Goal: Information Seeking & Learning: Learn about a topic

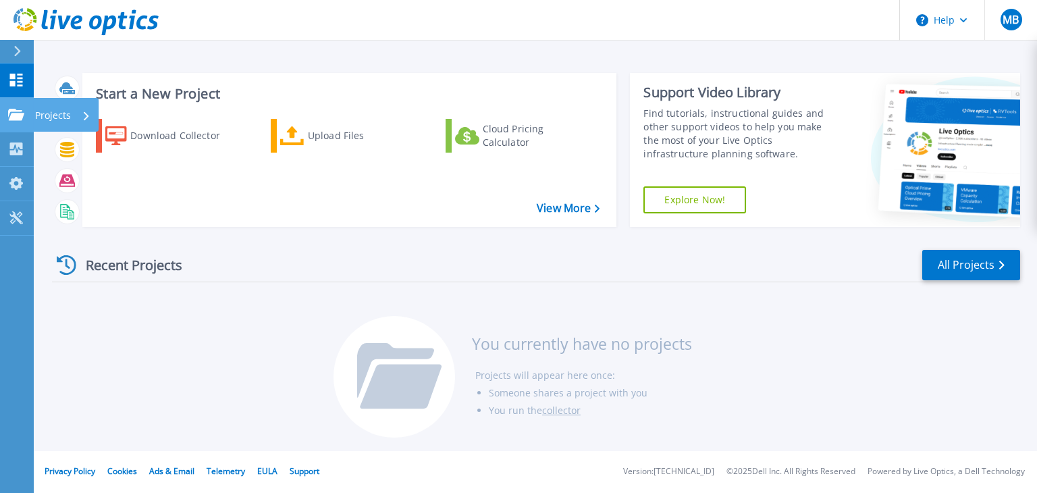
click at [61, 111] on p "Projects" at bounding box center [53, 115] width 36 height 35
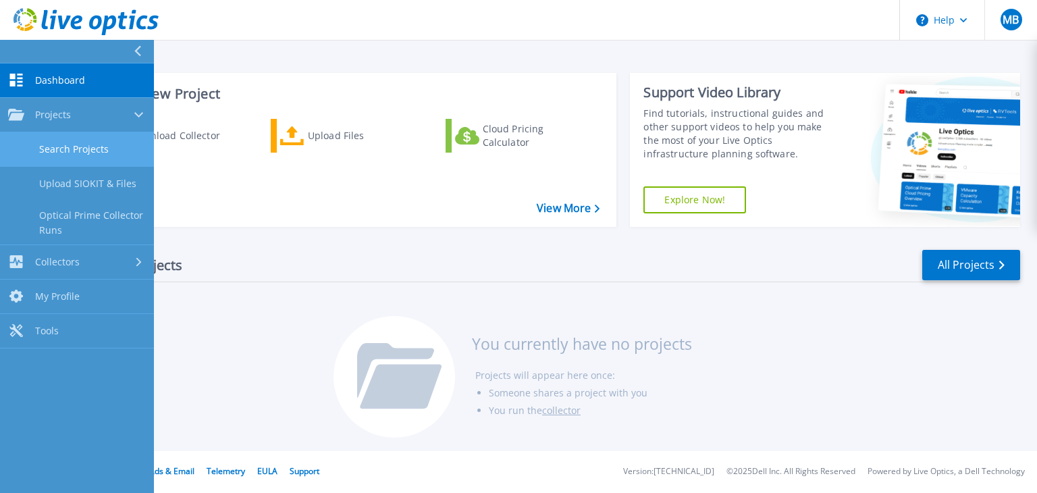
click at [95, 157] on link "Search Projects" at bounding box center [77, 149] width 154 height 34
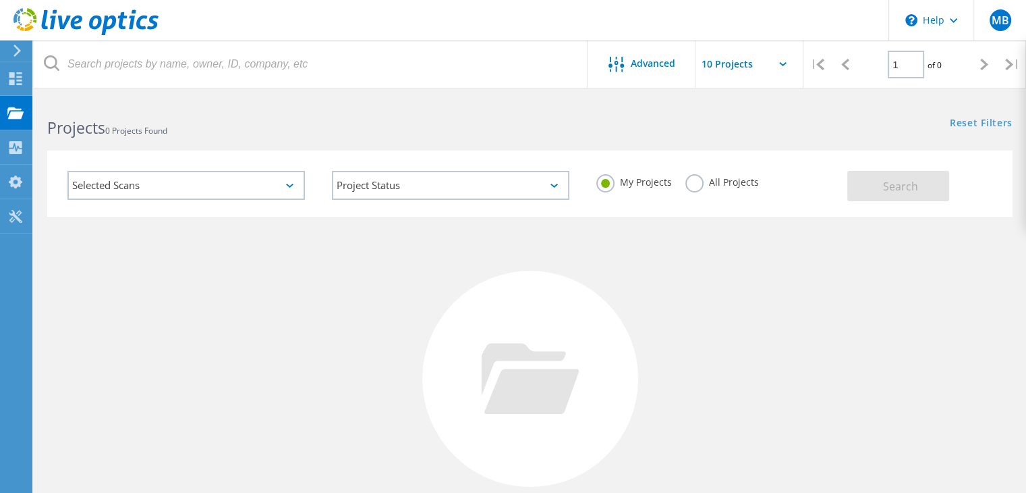
click at [238, 179] on div "Selected Scans" at bounding box center [186, 185] width 238 height 29
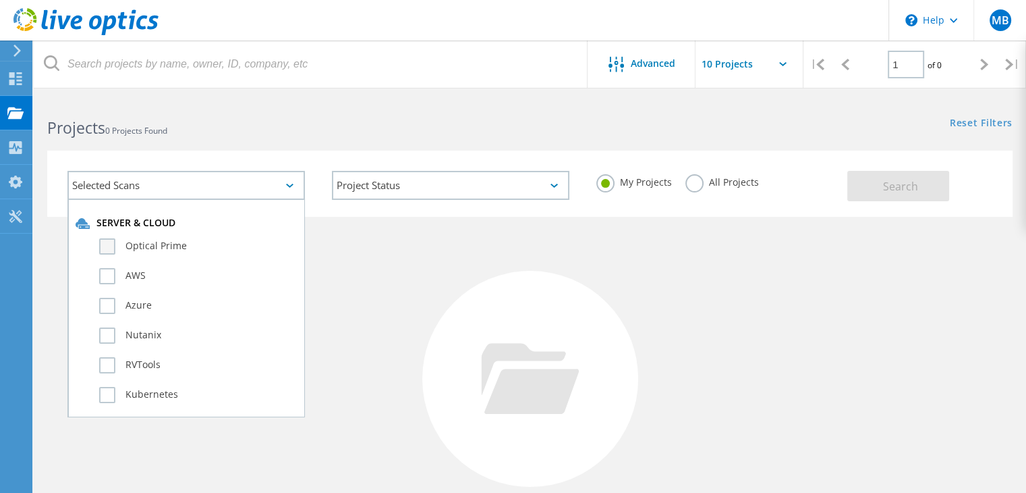
click at [173, 245] on label "Optical Prime" at bounding box center [198, 246] width 198 height 16
click at [0, 0] on input "Optical Prime" at bounding box center [0, 0] width 0 height 0
click at [858, 188] on button "Search" at bounding box center [899, 186] width 102 height 30
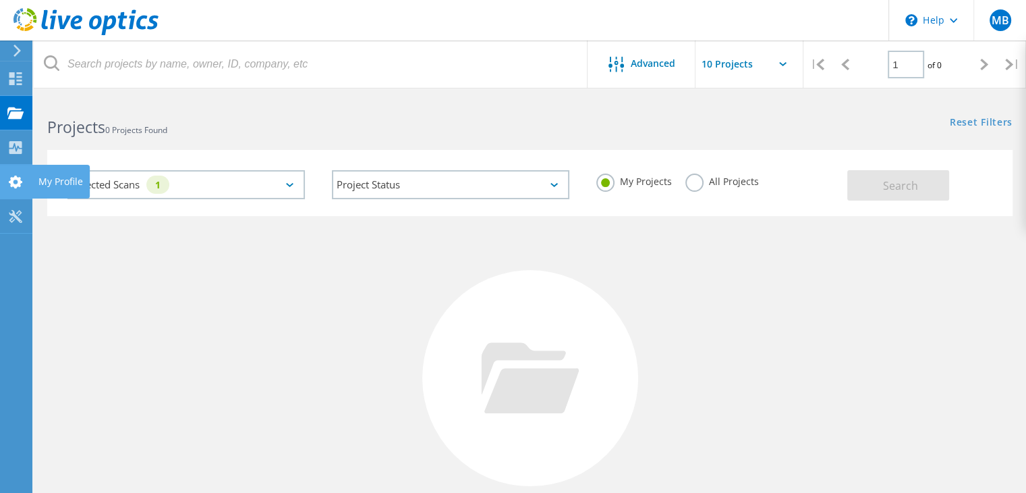
scroll to position [1, 0]
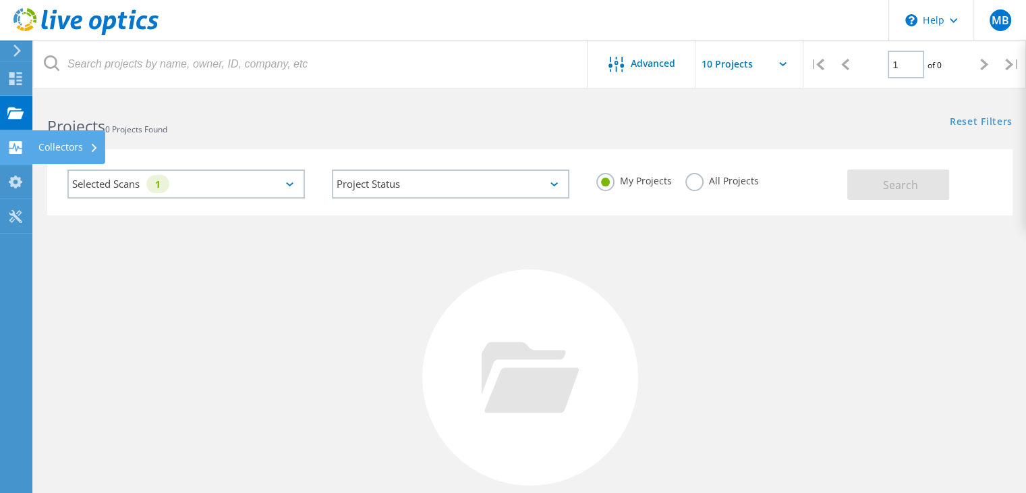
click at [57, 144] on div "Collectors" at bounding box center [68, 146] width 60 height 9
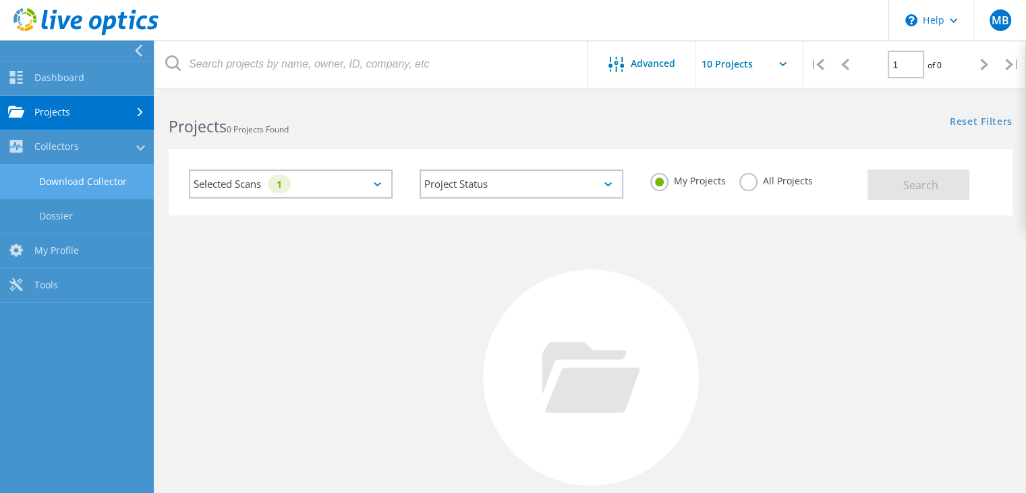
scroll to position [0, 0]
click at [90, 182] on link "Download Collector" at bounding box center [77, 182] width 154 height 34
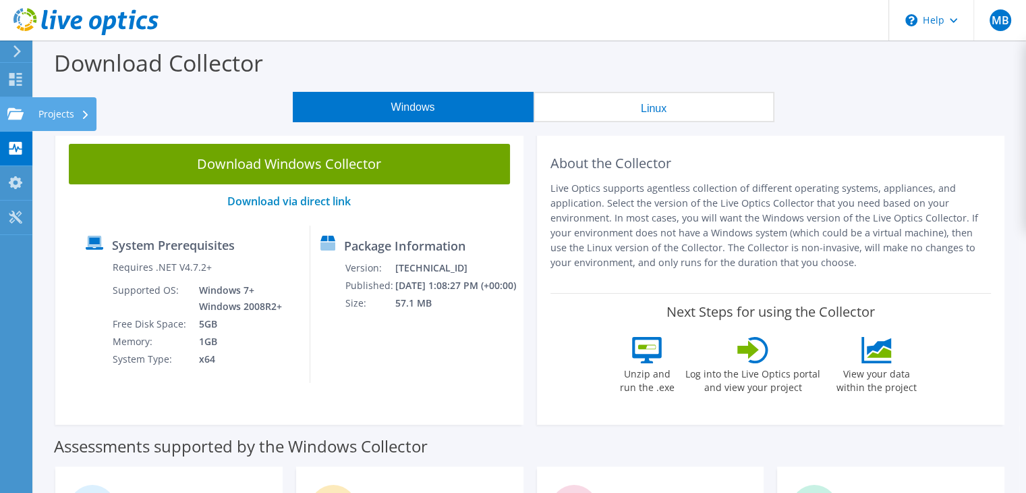
click at [19, 114] on use at bounding box center [15, 112] width 16 height 11
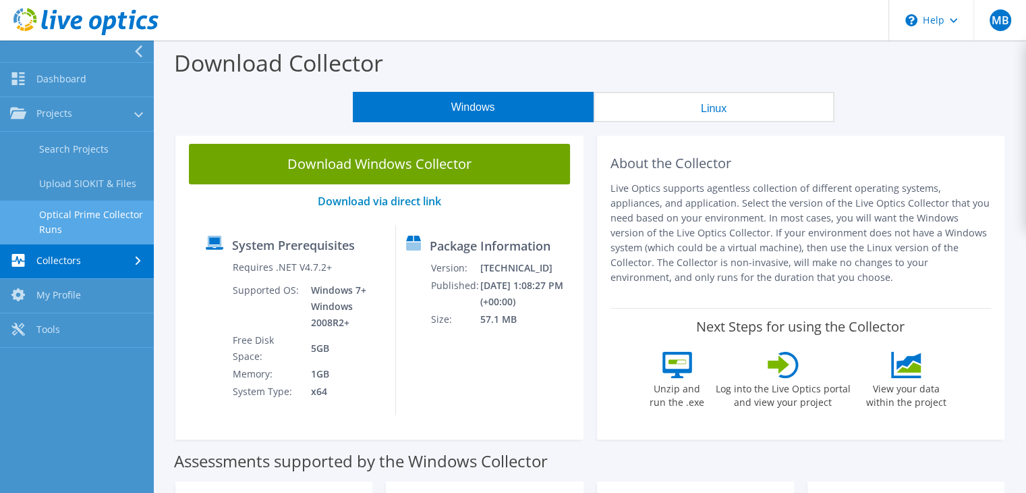
click at [61, 219] on link "Optical Prime Collector Runs" at bounding box center [77, 221] width 154 height 43
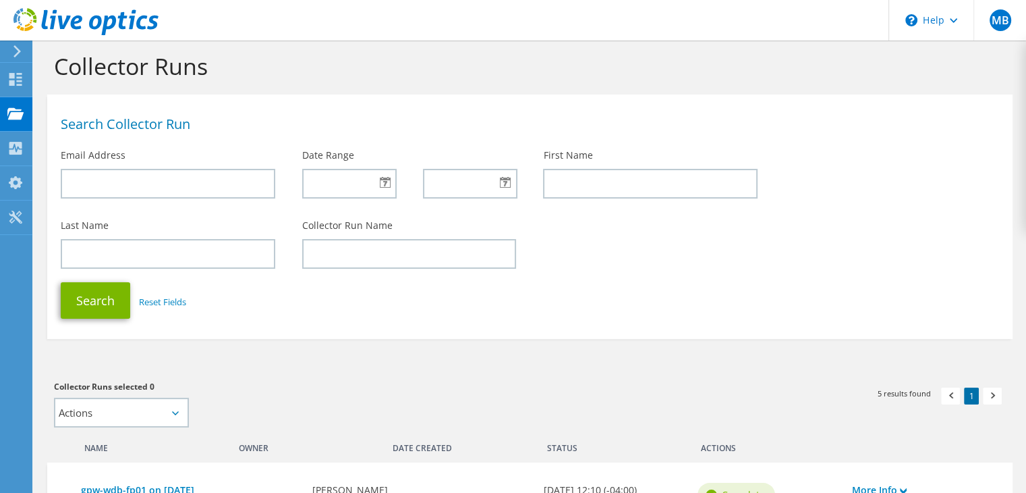
click at [204, 128] on h1 "Search Collector Run" at bounding box center [527, 123] width 932 height 13
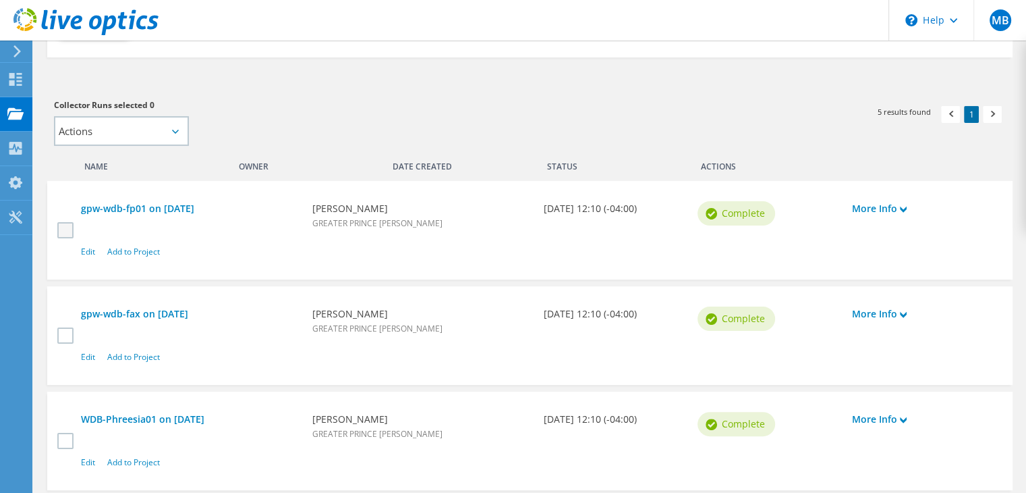
scroll to position [293, 0]
click at [61, 224] on label at bounding box center [67, 229] width 20 height 16
click at [0, 0] on input "checkbox" at bounding box center [0, 0] width 0 height 0
click at [66, 327] on label at bounding box center [67, 335] width 20 height 16
click at [0, 0] on input "checkbox" at bounding box center [0, 0] width 0 height 0
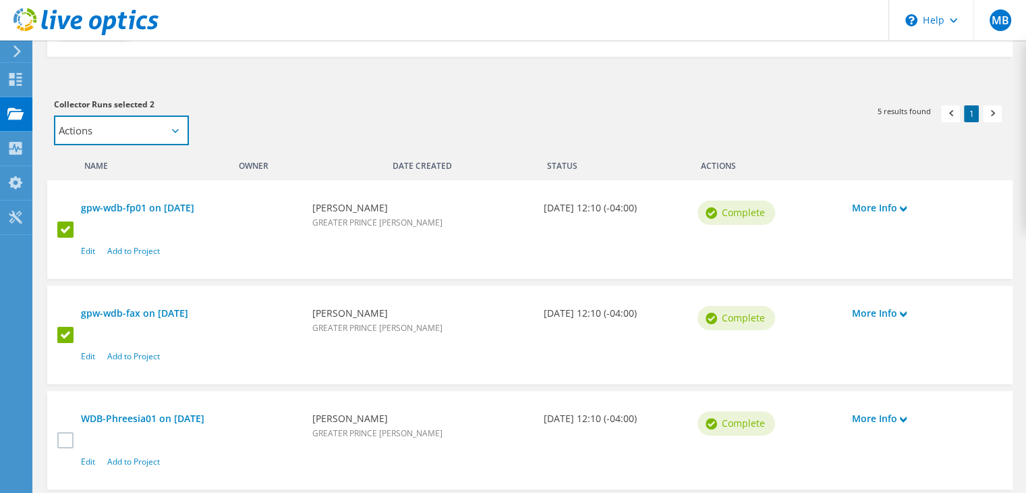
click at [171, 132] on select "Actions Add to new project Add to existing project" at bounding box center [121, 130] width 135 height 30
click at [239, 128] on div "Collector Runs selected 2 Actions Add to new project Add to existing project Ap…" at bounding box center [285, 121] width 462 height 48
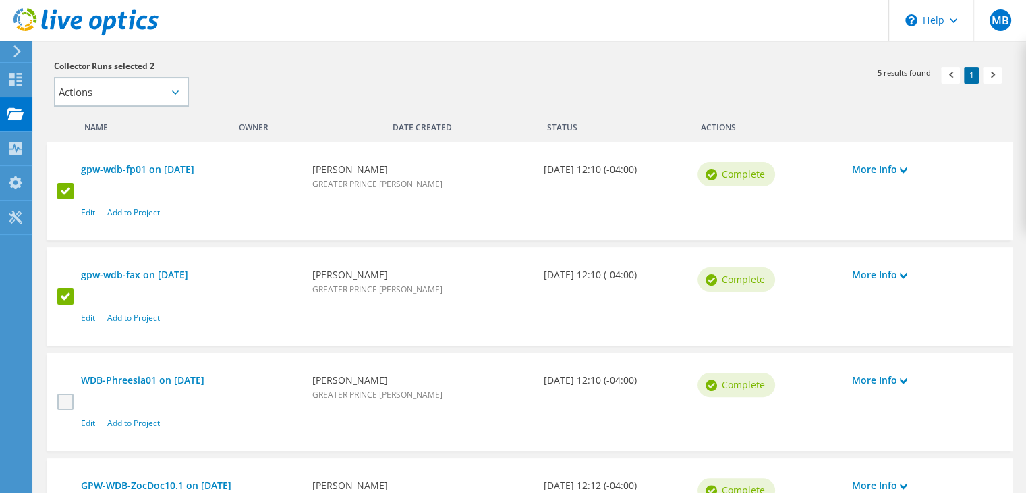
click at [72, 399] on label at bounding box center [67, 401] width 20 height 16
click at [0, 0] on input "checkbox" at bounding box center [0, 0] width 0 height 0
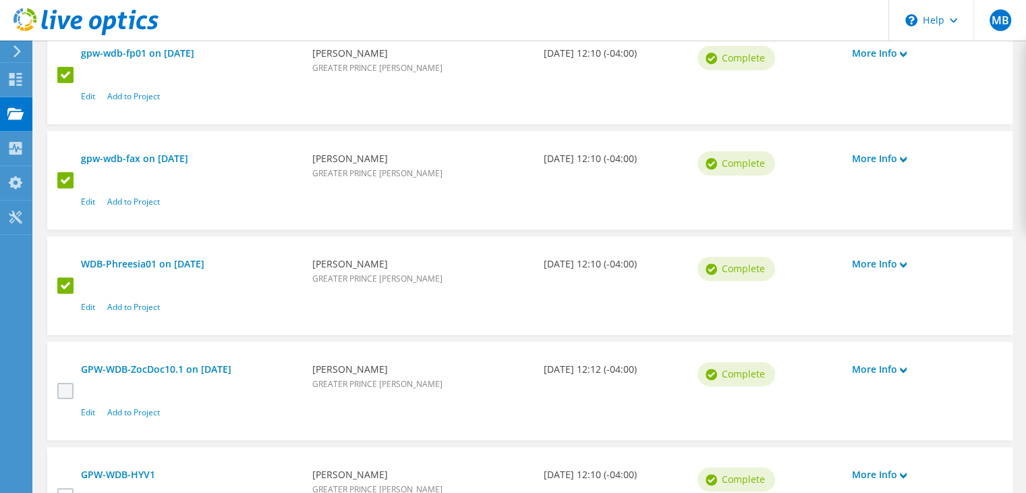
scroll to position [448, 0]
click at [75, 393] on label at bounding box center [67, 390] width 20 height 16
click at [0, 0] on input "checkbox" at bounding box center [0, 0] width 0 height 0
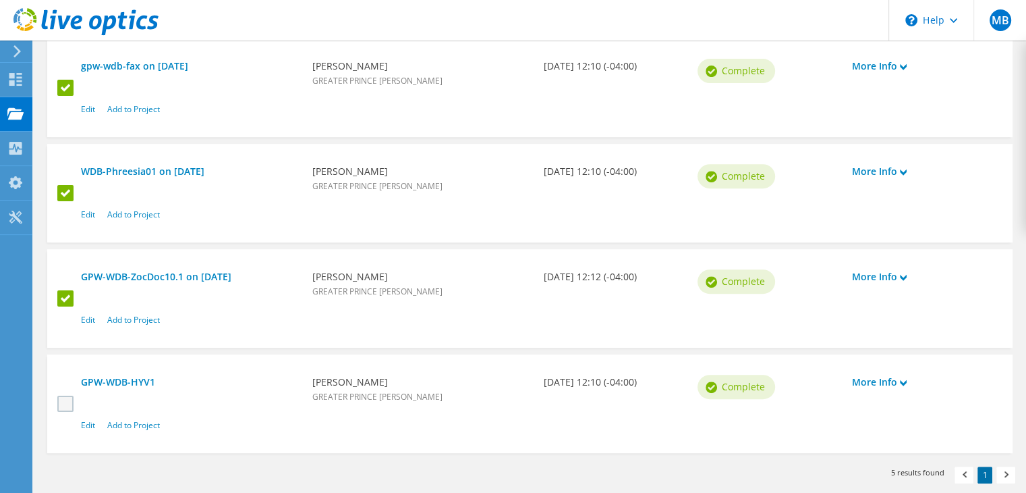
click at [72, 402] on label at bounding box center [67, 403] width 20 height 16
click at [0, 0] on input "checkbox" at bounding box center [0, 0] width 0 height 0
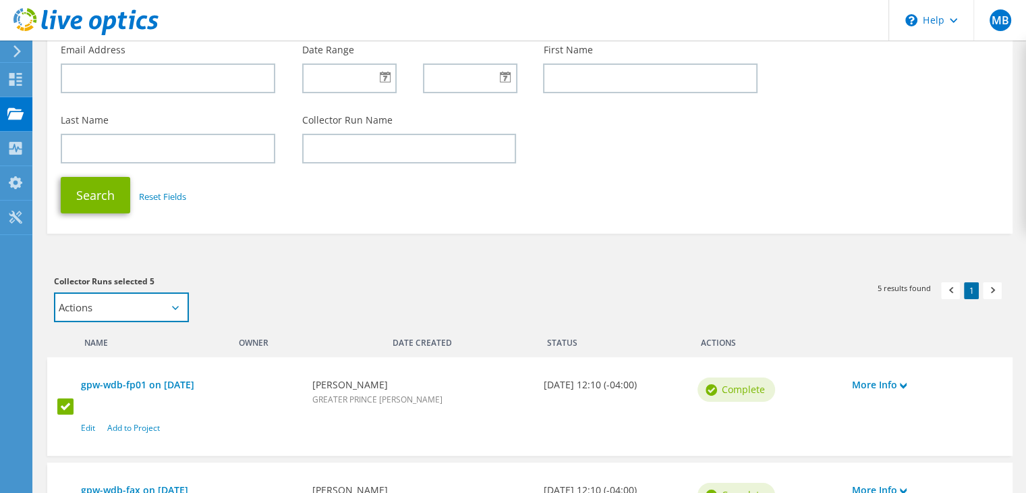
click at [175, 309] on div "Actions Add to new project Add to existing project" at bounding box center [121, 307] width 135 height 30
click at [175, 309] on icon at bounding box center [175, 308] width 7 height 4
click at [169, 311] on select "Actions Add to new project Add to existing project" at bounding box center [121, 308] width 135 height 30
select select "new_proj"
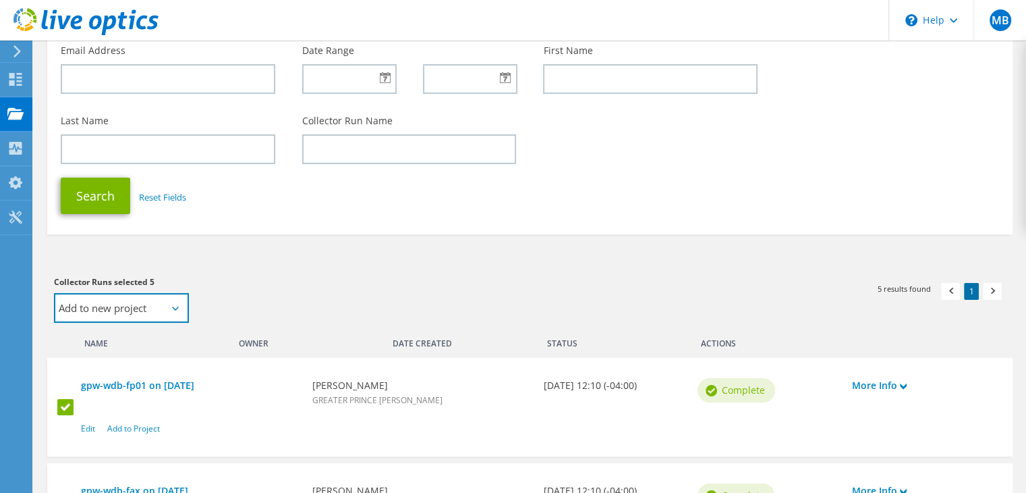
click at [54, 293] on select "Actions Add to new project Add to existing project" at bounding box center [121, 308] width 135 height 30
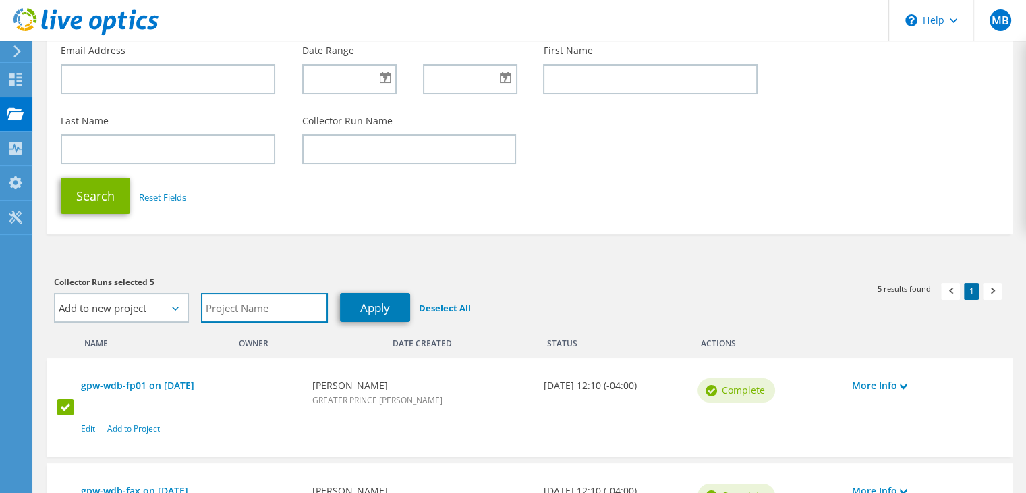
click at [224, 312] on input "text" at bounding box center [264, 308] width 127 height 30
type input "GPW"
click at [385, 304] on link "Apply" at bounding box center [375, 307] width 70 height 29
select select "Actions"
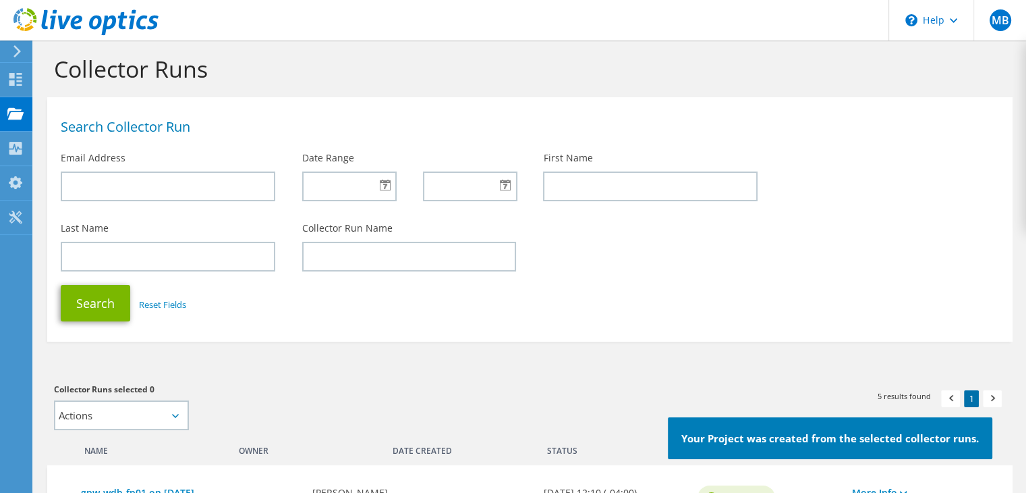
scroll to position [0, 0]
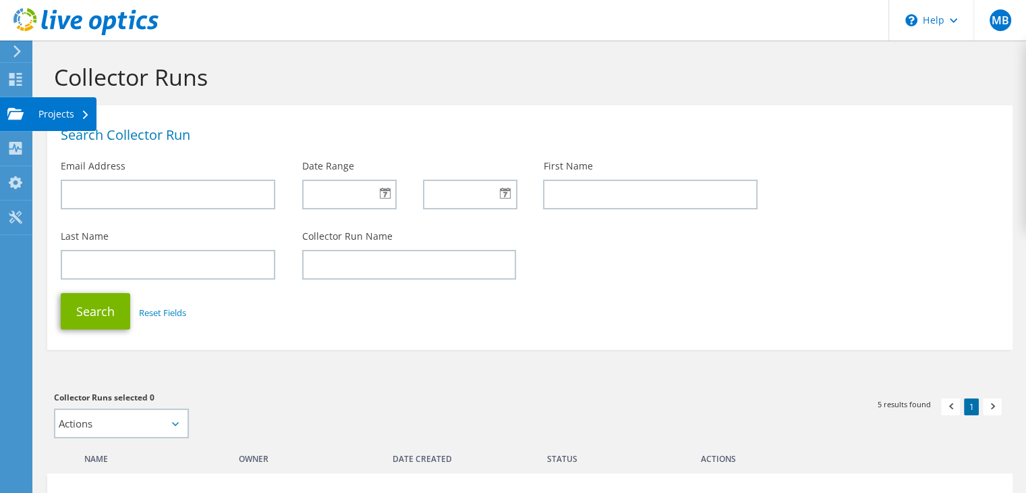
click at [58, 114] on div "Projects" at bounding box center [64, 114] width 65 height 34
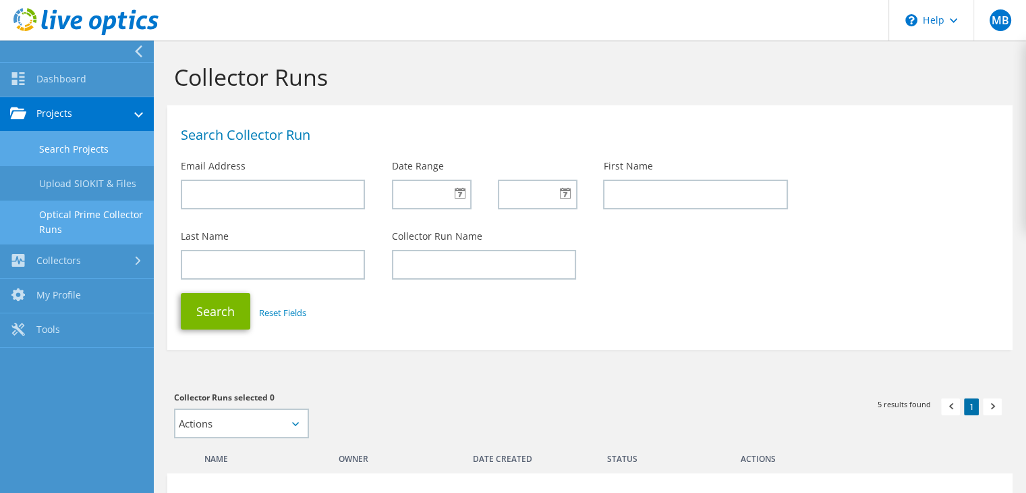
click at [97, 160] on link "Search Projects" at bounding box center [77, 149] width 154 height 34
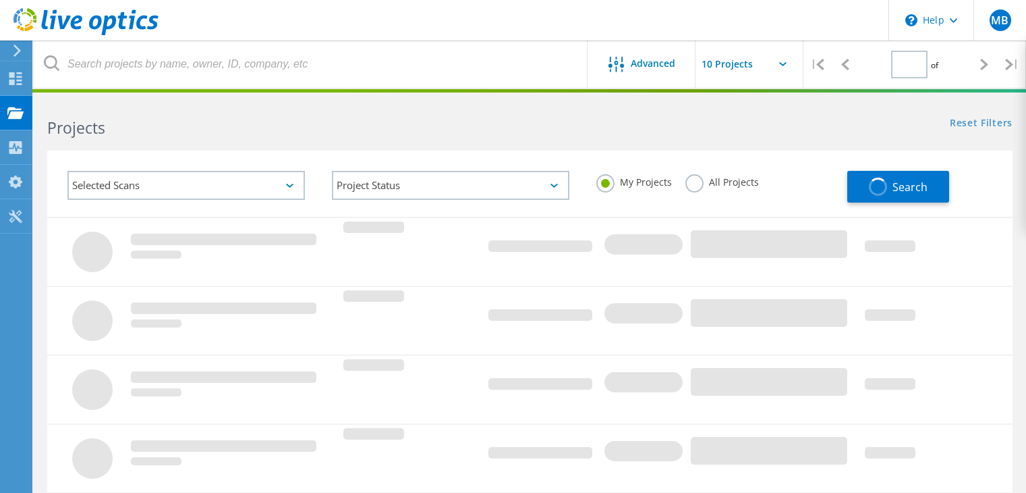
type input "1"
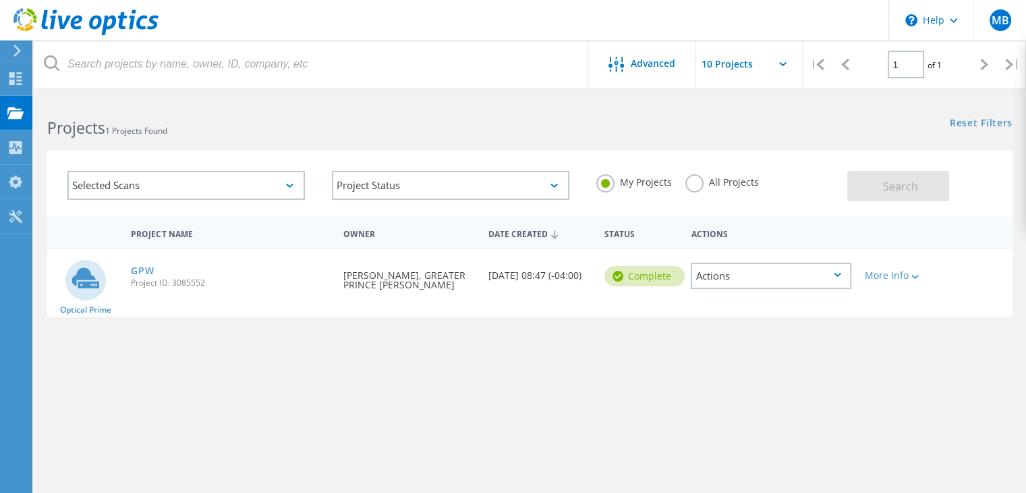
click at [710, 271] on div "Actions" at bounding box center [771, 276] width 161 height 26
click at [769, 245] on div "View Project" at bounding box center [771, 244] width 158 height 21
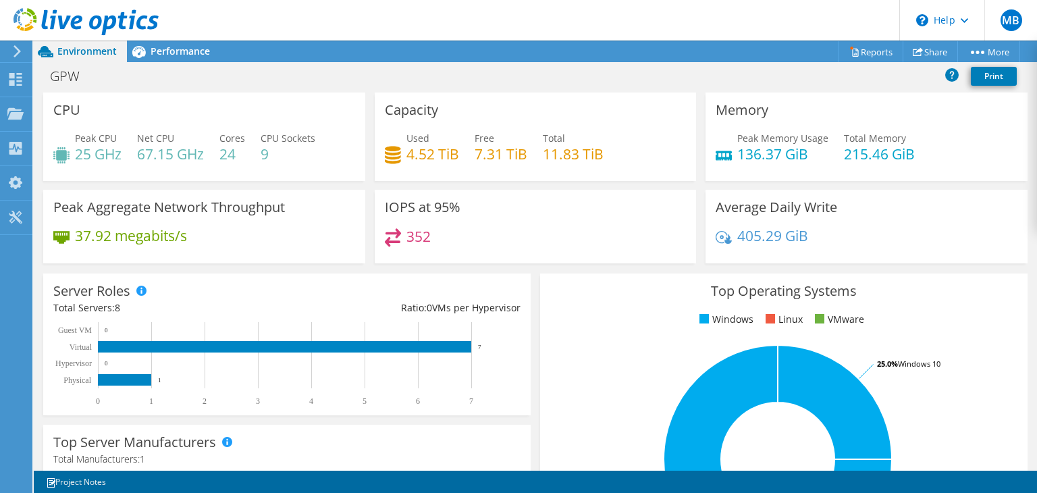
click at [512, 271] on div "Server Roles Physical Servers represent bare metal servers that were targets of…" at bounding box center [286, 344] width 497 height 151
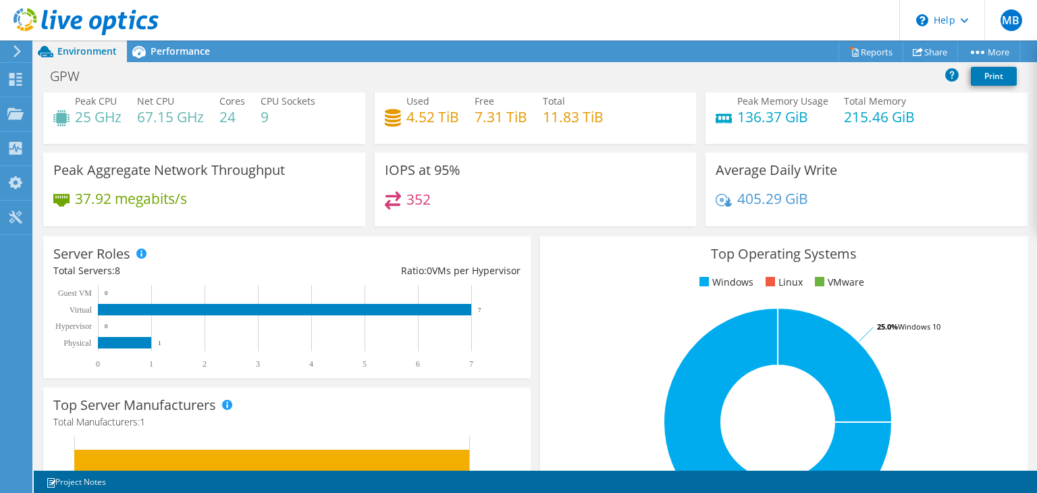
scroll to position [32, 0]
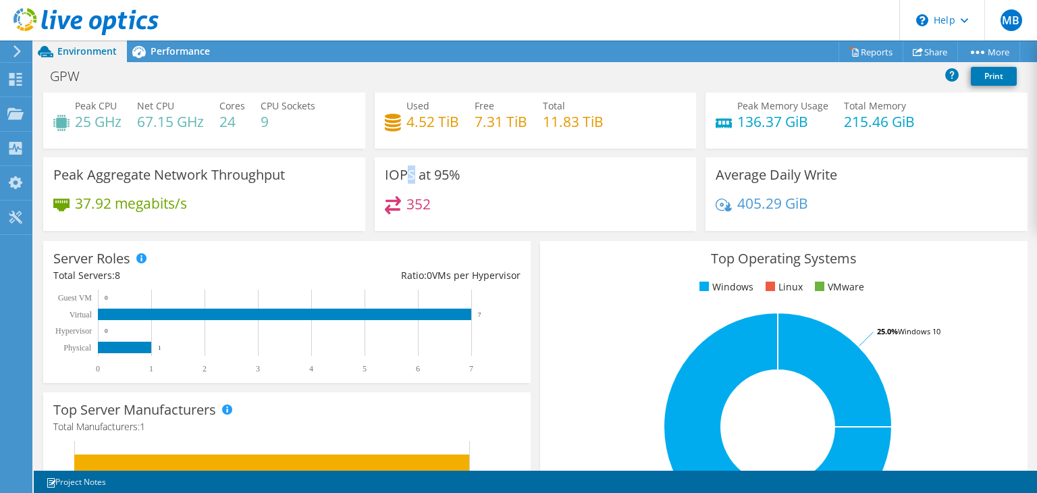
click at [410, 173] on h3 "IOPS at 95%" at bounding box center [423, 174] width 76 height 15
click at [416, 173] on h3 "IOPS at 95%" at bounding box center [423, 174] width 76 height 15
drag, startPoint x: 410, startPoint y: 173, endPoint x: 381, endPoint y: 173, distance: 29.7
click at [385, 173] on h3 "IOPS at 95%" at bounding box center [423, 174] width 76 height 15
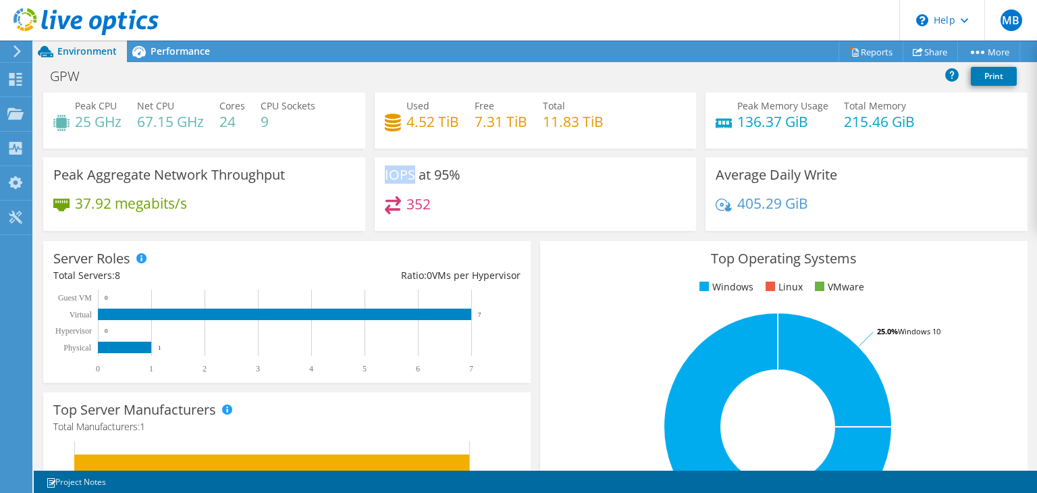
copy h3 "IOPS"
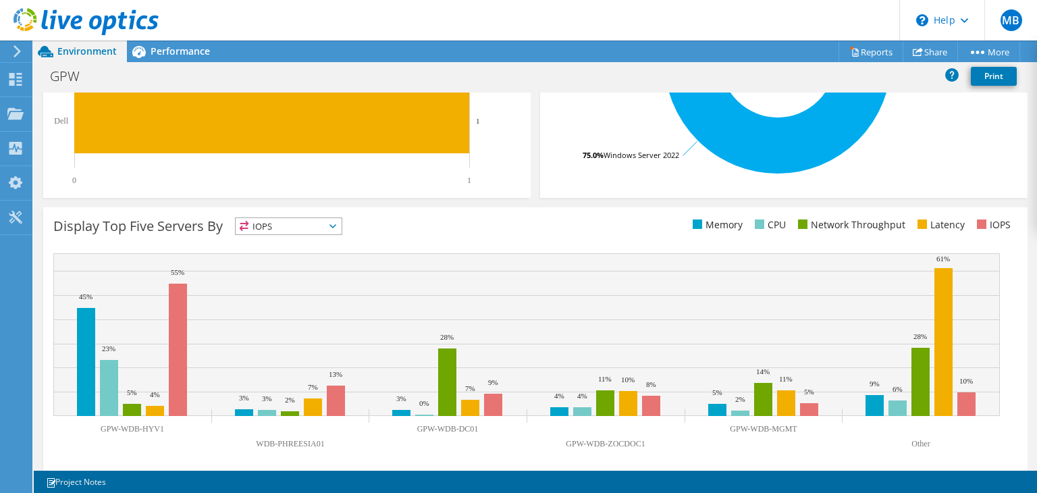
scroll to position [398, 0]
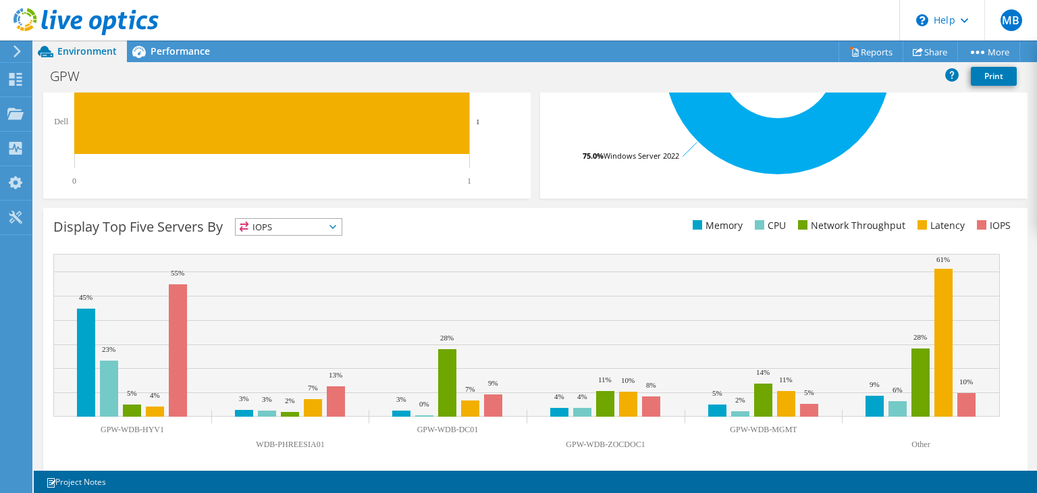
click at [336, 227] on icon at bounding box center [332, 227] width 7 height 4
click at [324, 260] on li "Memory" at bounding box center [289, 263] width 106 height 19
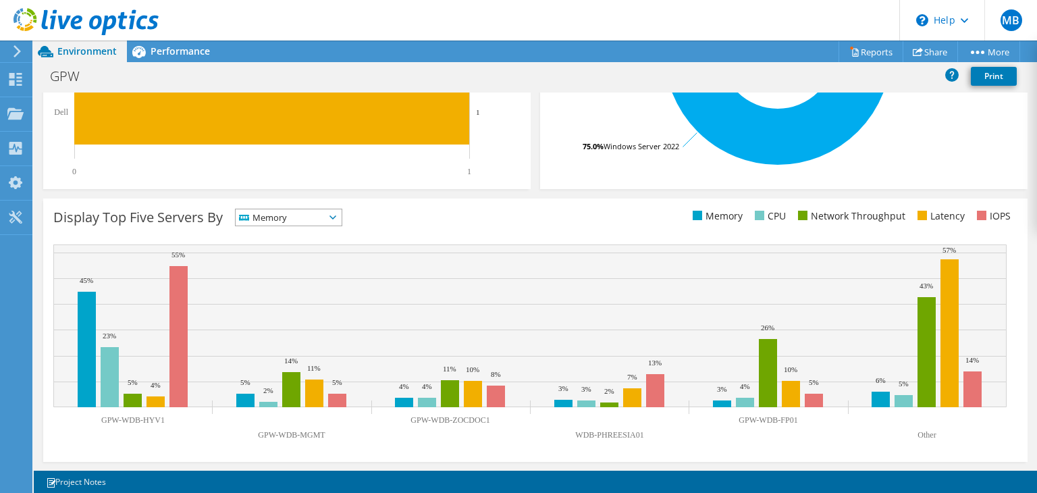
scroll to position [408, 0]
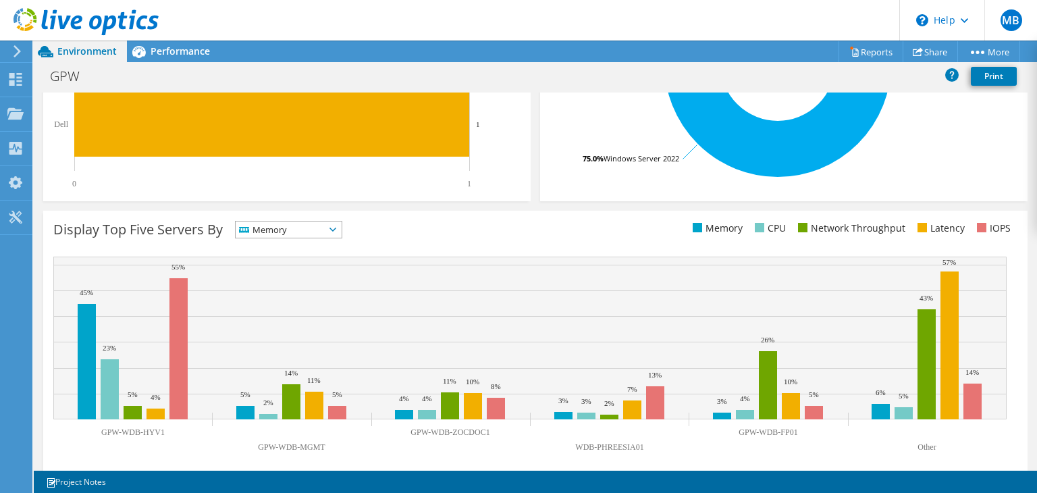
click at [931, 447] on text "Other" at bounding box center [926, 446] width 18 height 9
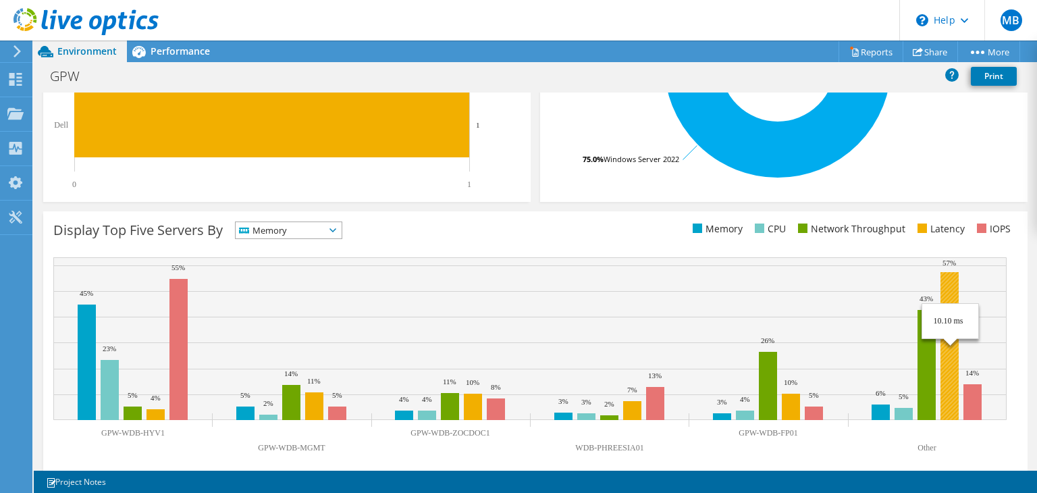
click at [950, 385] on rect at bounding box center [949, 346] width 18 height 148
click at [950, 385] on rect at bounding box center [949, 347] width 18 height 148
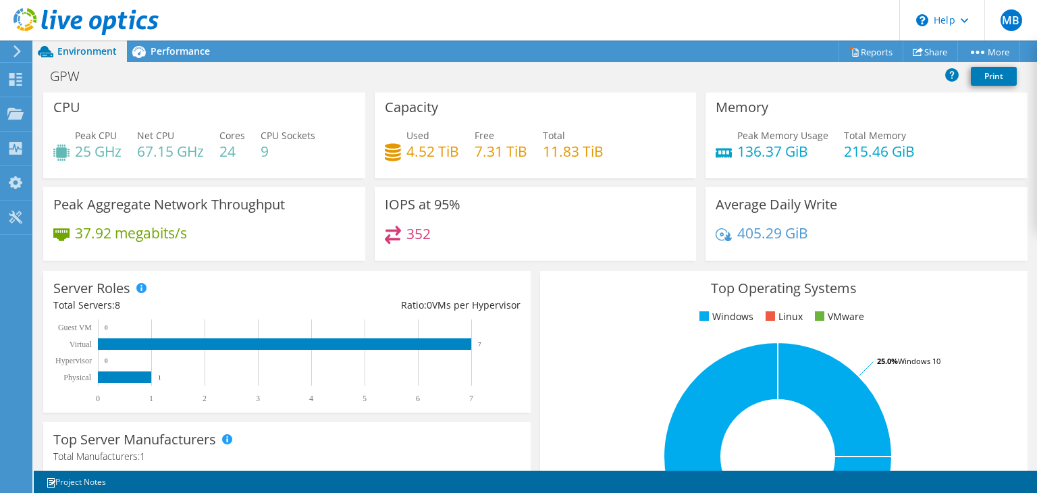
scroll to position [0, 0]
